Goal: Task Accomplishment & Management: Manage account settings

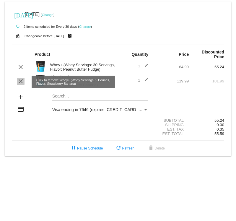
click at [21, 81] on mat-icon "clear" at bounding box center [20, 81] width 7 height 7
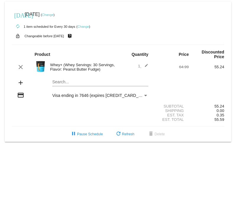
click at [56, 67] on div "Whey+ (Whey Servings: 30 Servings, Flavor: Peanut Butter Fudge)" at bounding box center [82, 67] width 71 height 9
click at [78, 68] on div "Whey+ (Whey Servings: 30 Servings, Flavor: Peanut Butter Fudge)" at bounding box center [82, 67] width 71 height 9
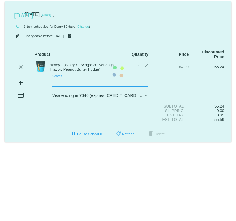
click at [60, 83] on mat-card "[DATE] [DATE] ( Change ) autorenew 1 item scheduled for Every 30 days ( Change …" at bounding box center [118, 71] width 226 height 140
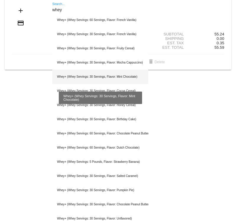
scroll to position [71, 0]
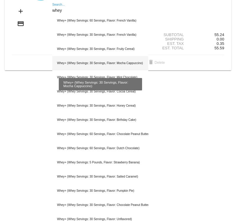
type input "whey"
click at [83, 65] on div "Whey+ (Whey Servings: 30 Servings, Flavor: Mocha Cappuccino)" at bounding box center [100, 63] width 96 height 14
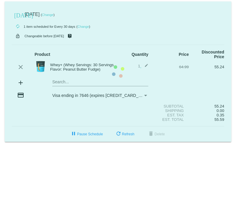
scroll to position [0, 0]
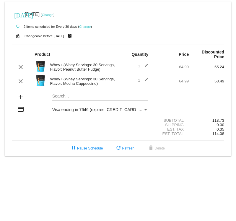
click at [53, 14] on link "Change" at bounding box center [48, 15] width 12 height 4
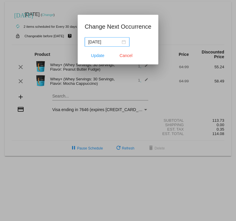
click at [109, 41] on input "2025-10-11" at bounding box center [104, 42] width 32 height 6
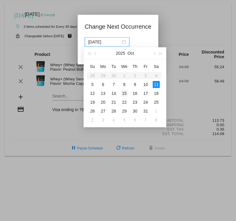
click at [125, 93] on div "15" at bounding box center [124, 93] width 7 height 7
type input "2025-10-15"
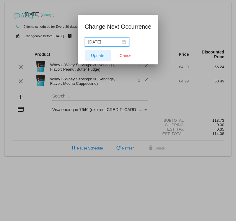
click at [96, 55] on span "Update" at bounding box center [97, 55] width 13 height 5
